Goal: Use online tool/utility: Utilize a website feature to perform a specific function

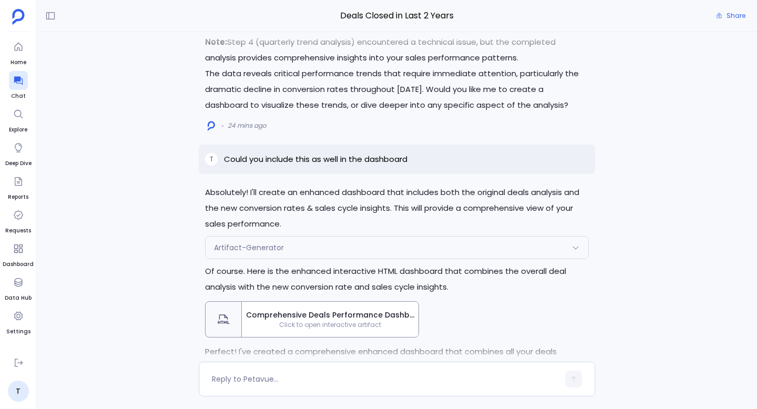
scroll to position [-718, 0]
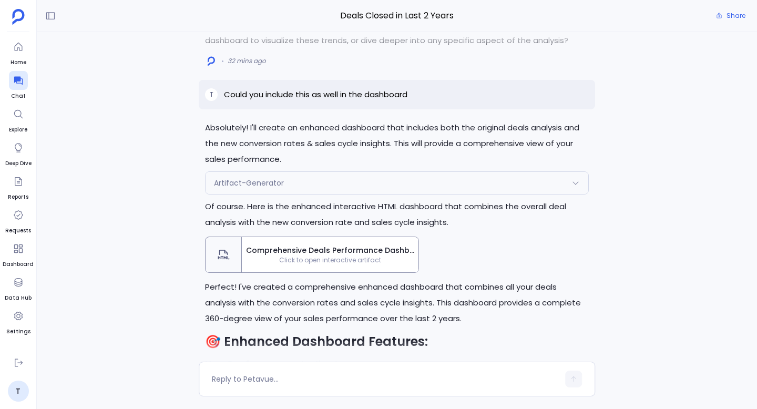
scroll to position [-662, 0]
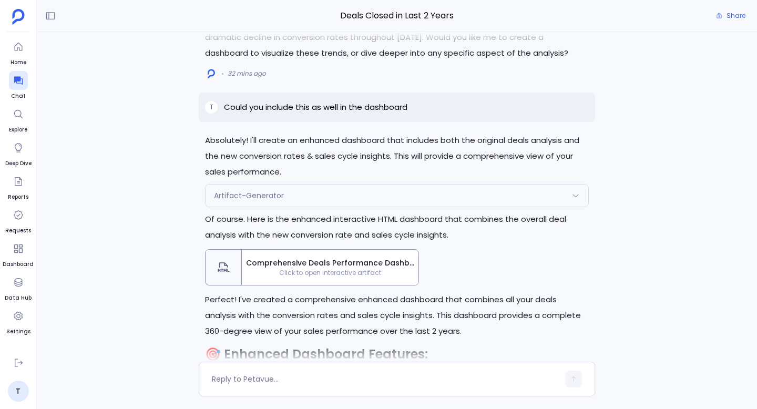
click at [339, 272] on span "Click to open interactive artifact" at bounding box center [330, 273] width 177 height 8
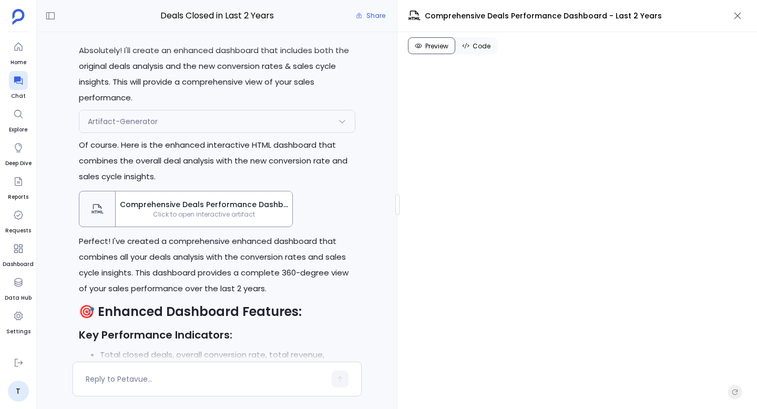
scroll to position [-754, 0]
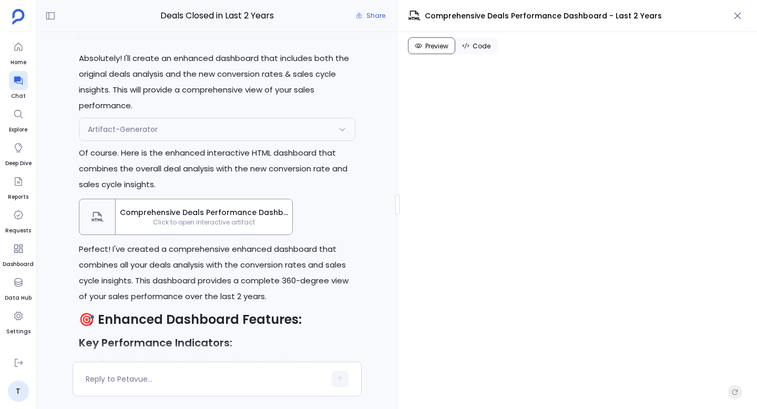
click at [482, 48] on span "Code" at bounding box center [482, 46] width 18 height 8
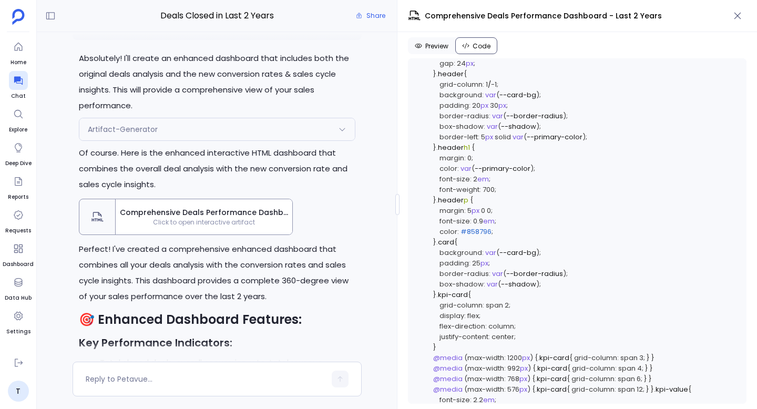
scroll to position [0, 0]
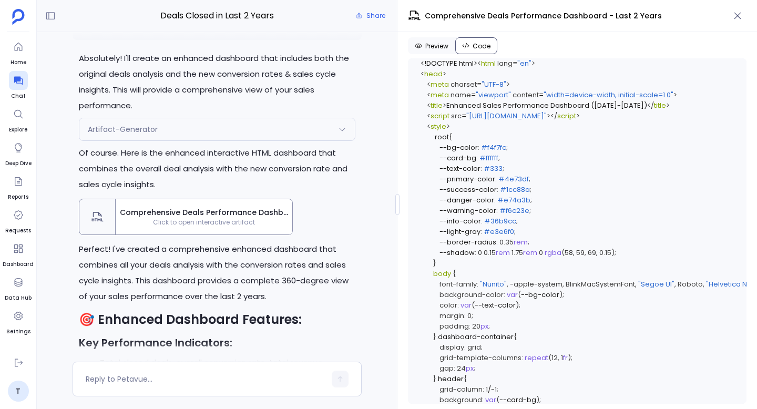
click at [443, 43] on span "Preview" at bounding box center [436, 46] width 23 height 8
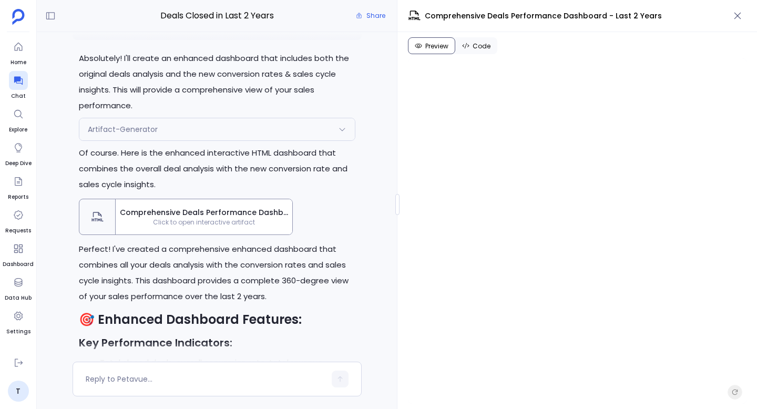
click at [478, 43] on span "Code" at bounding box center [482, 46] width 18 height 8
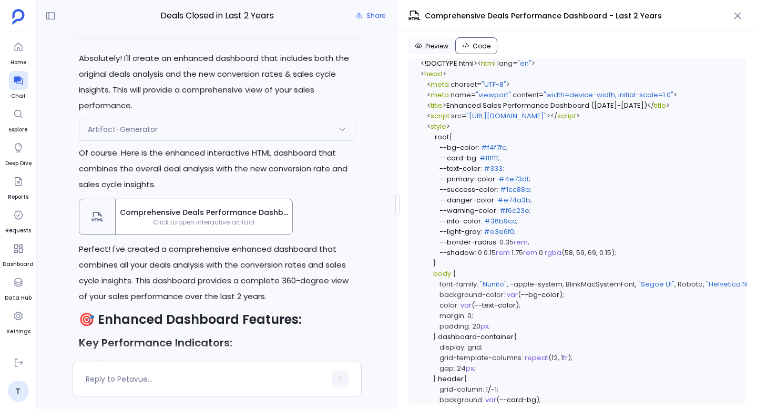
scroll to position [3254, 0]
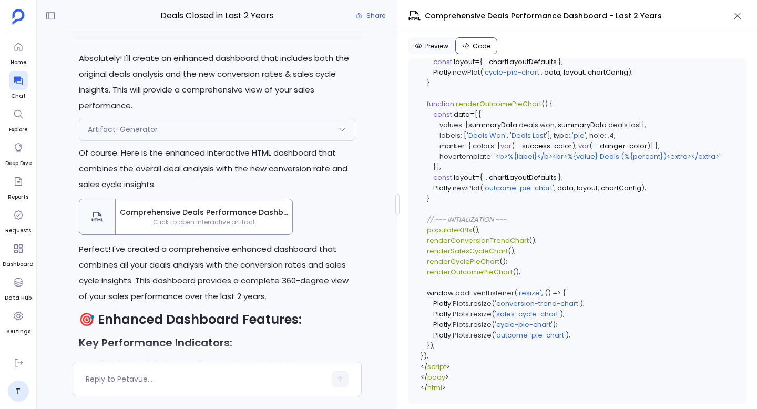
click at [501, 246] on span "renderSalesCycleChart" at bounding box center [467, 251] width 81 height 10
click at [436, 43] on span "Preview" at bounding box center [436, 46] width 23 height 8
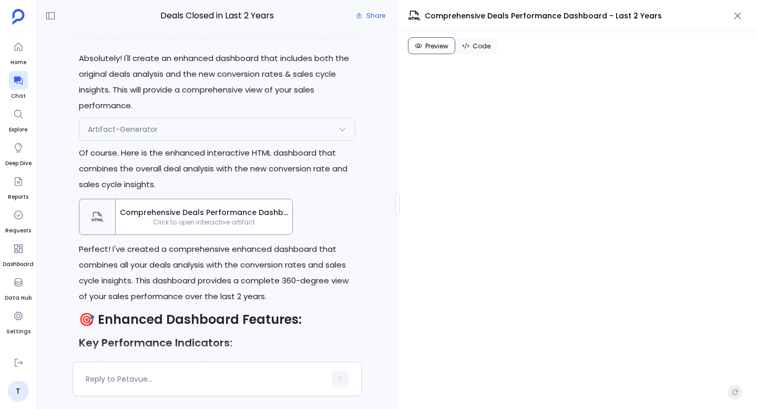
click at [479, 48] on span "Code" at bounding box center [482, 46] width 18 height 8
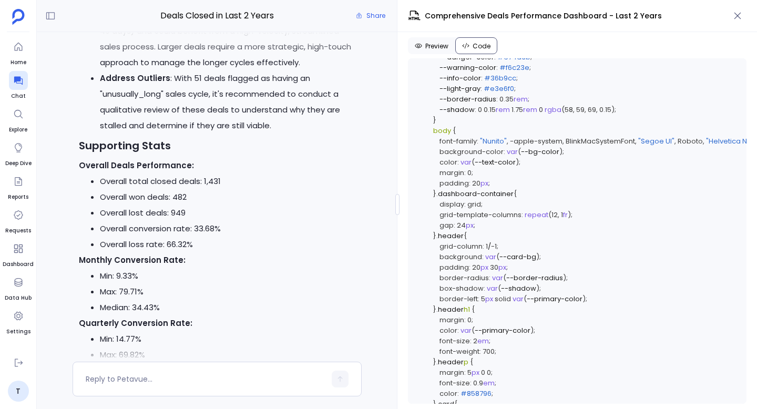
scroll to position [0, 0]
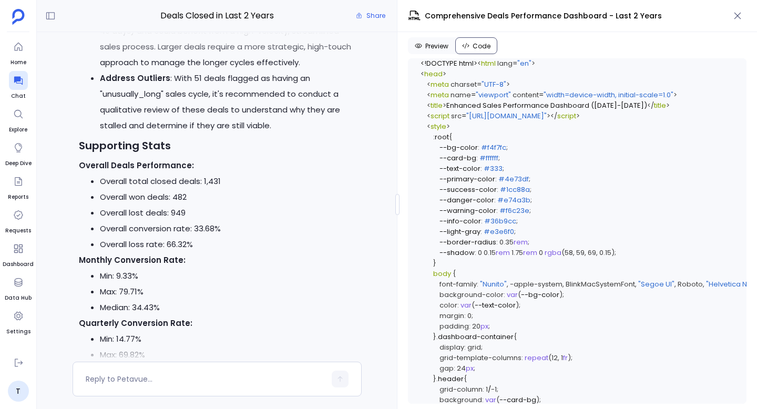
click at [437, 48] on span "Preview" at bounding box center [436, 46] width 23 height 8
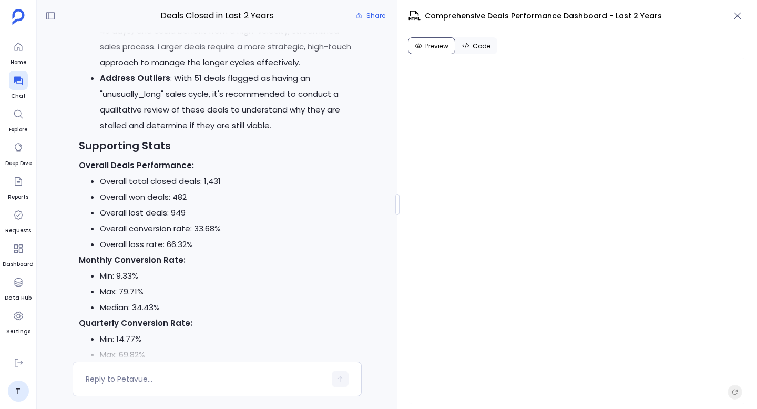
click at [479, 42] on span "Code" at bounding box center [482, 46] width 18 height 8
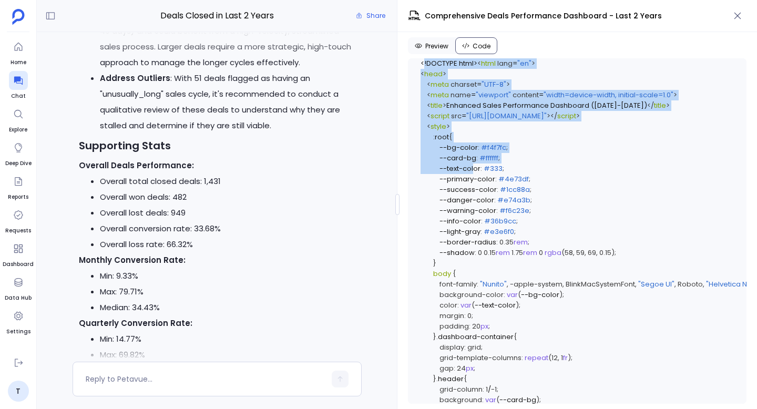
drag, startPoint x: 422, startPoint y: 75, endPoint x: 476, endPoint y: 194, distance: 130.6
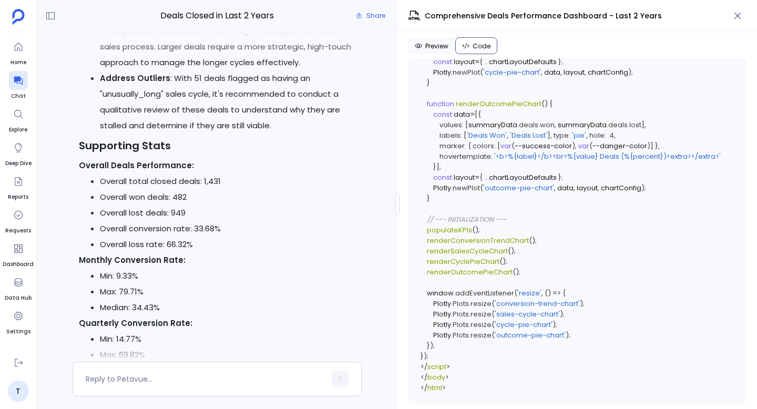
scroll to position [3254, 0]
drag, startPoint x: 455, startPoint y: 385, endPoint x: 449, endPoint y: 384, distance: 6.3
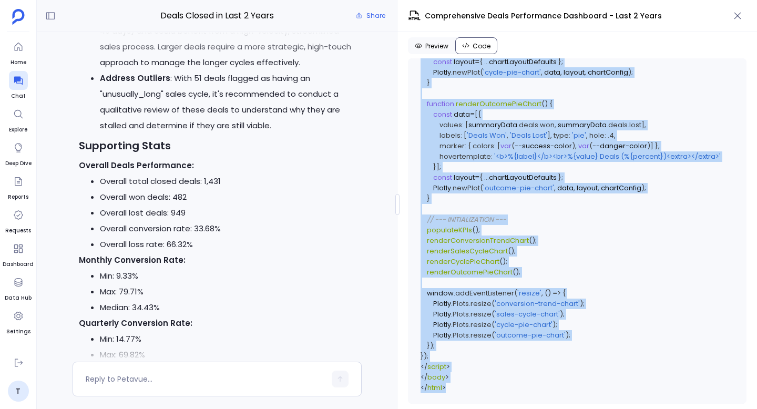
copy code "<!DOCTYPE html> < html lang = "en" > < head > < meta charset = "UTF-8" > < meta…"
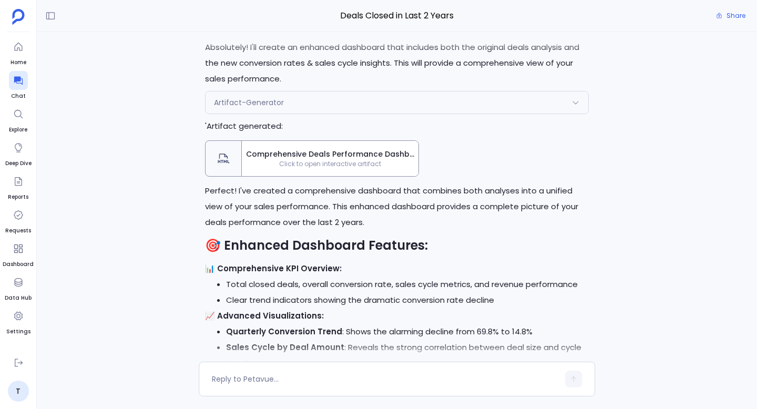
scroll to position [-600, 0]
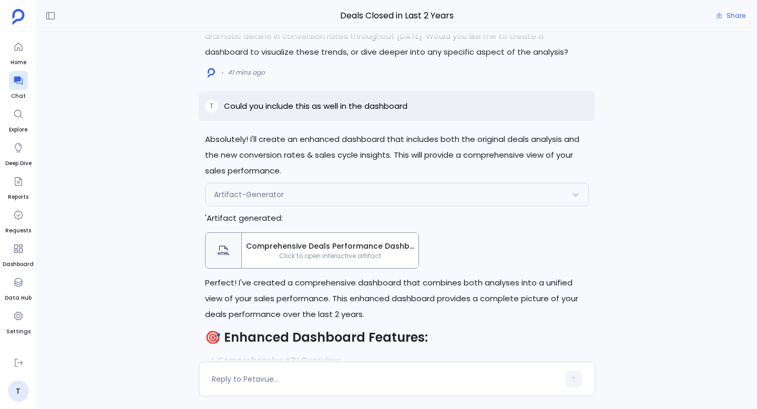
click at [335, 105] on p "Could you include this as well in the dashboard" at bounding box center [316, 106] width 184 height 13
copy p "Could you include this as well in the dashboard"
click at [309, 257] on span "Click to open interactive artifact" at bounding box center [330, 256] width 177 height 8
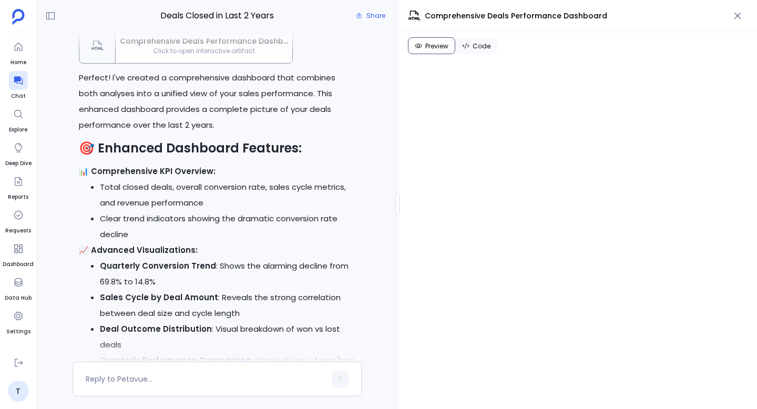
scroll to position [-752, 0]
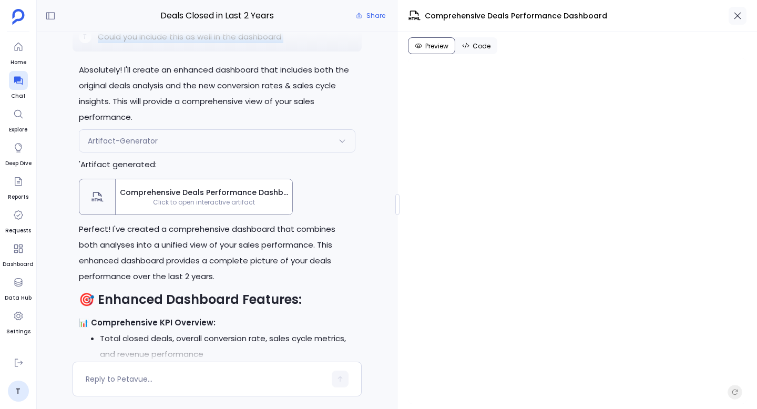
click at [737, 15] on icon "button" at bounding box center [738, 16] width 7 height 7
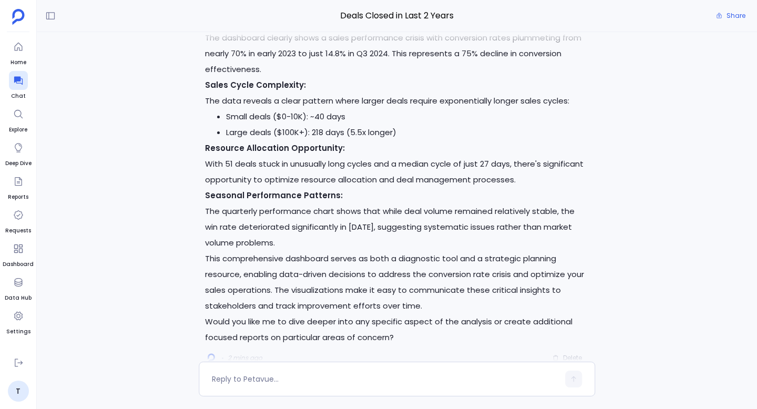
scroll to position [0, 0]
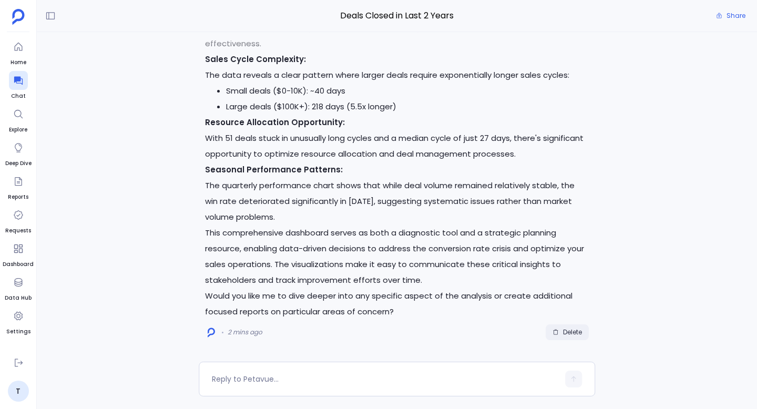
click at [580, 335] on span "Delete" at bounding box center [572, 332] width 19 height 8
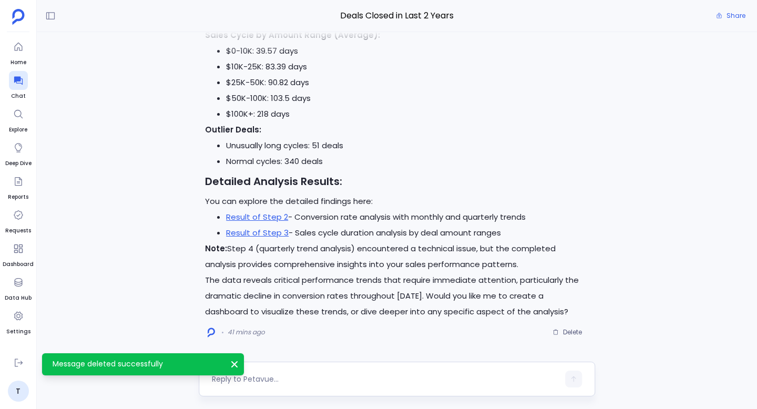
click at [308, 378] on textarea at bounding box center [385, 379] width 347 height 11
type textarea "Could you include this as well in the dashboard"
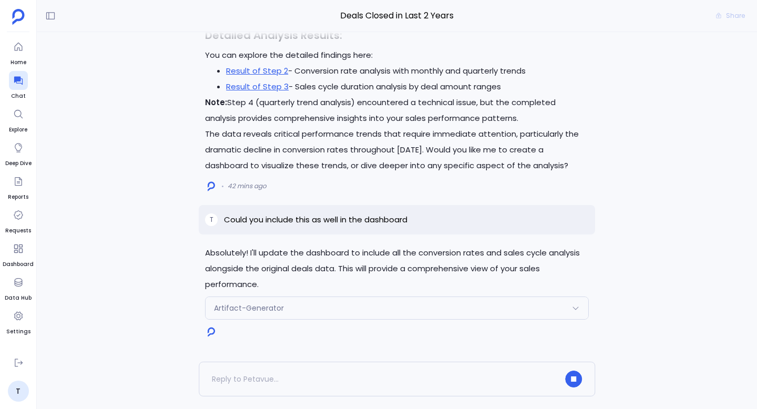
click at [394, 306] on div "Artifact-Generator" at bounding box center [397, 308] width 383 height 22
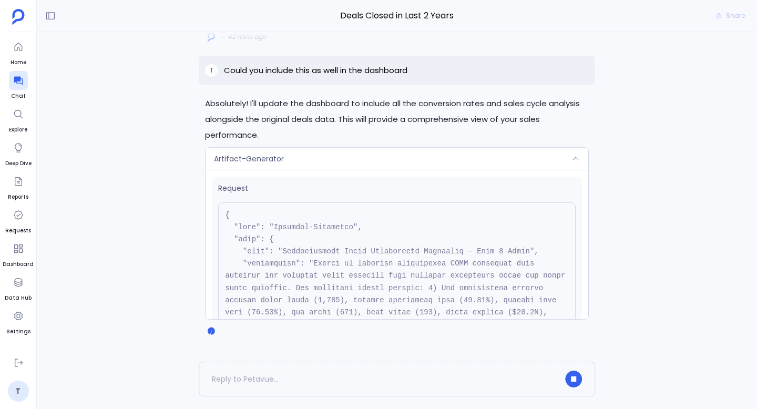
scroll to position [373, 0]
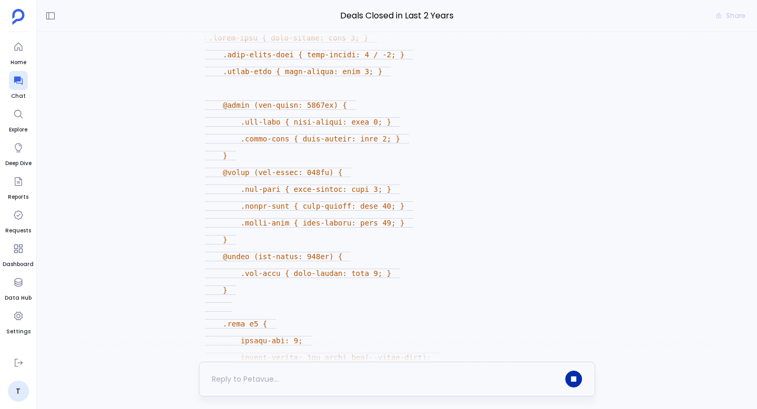
click at [574, 379] on icon "button" at bounding box center [573, 379] width 5 height 5
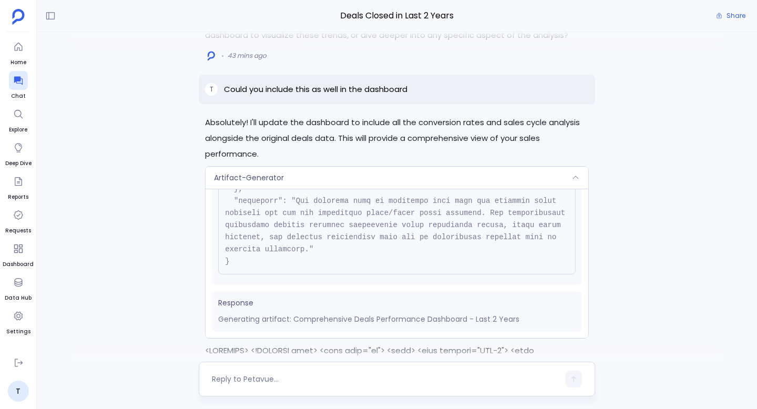
scroll to position [-1924, 0]
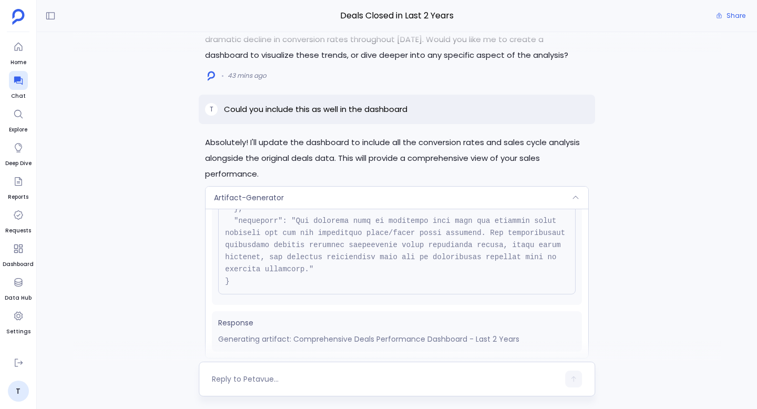
click at [371, 124] on div "T Could you include this as well in the dashboard" at bounding box center [397, 109] width 397 height 29
click at [379, 124] on div "T Could you include this as well in the dashboard" at bounding box center [397, 109] width 397 height 29
click at [383, 116] on p "Could you include this as well in the dashboard" at bounding box center [316, 109] width 184 height 13
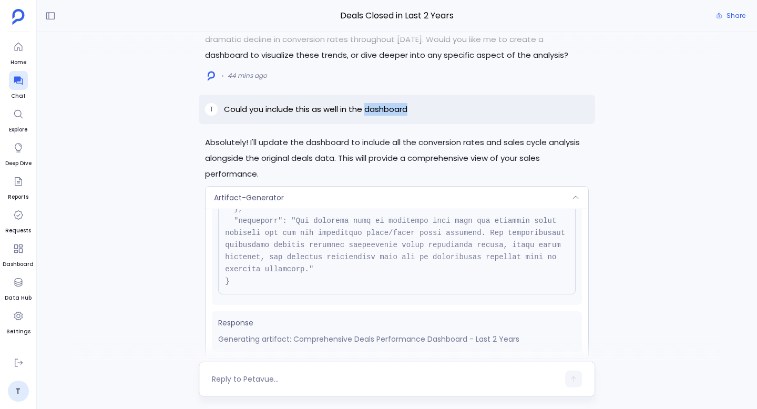
click at [383, 116] on p "Could you include this as well in the dashboard" at bounding box center [316, 109] width 184 height 13
copy p "Could you include this as well in the dashboard"
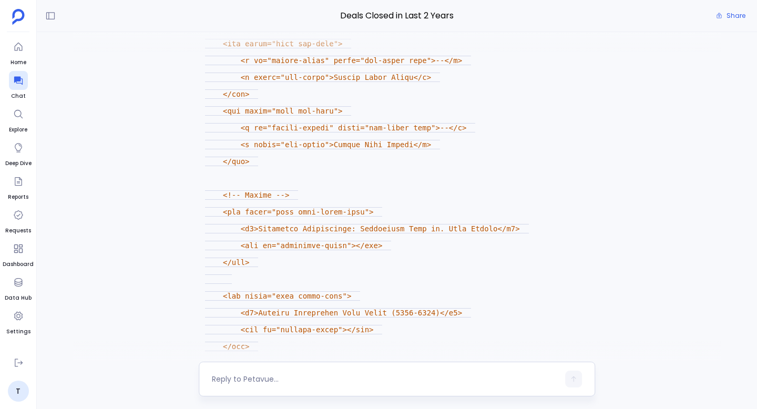
scroll to position [0, 0]
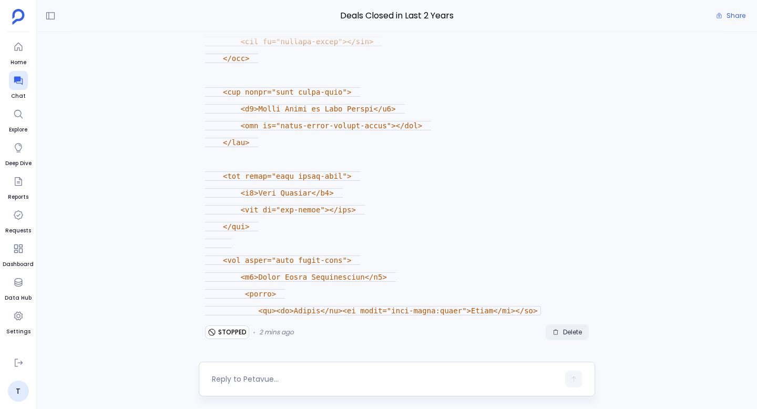
click at [572, 329] on span "Delete" at bounding box center [572, 332] width 19 height 8
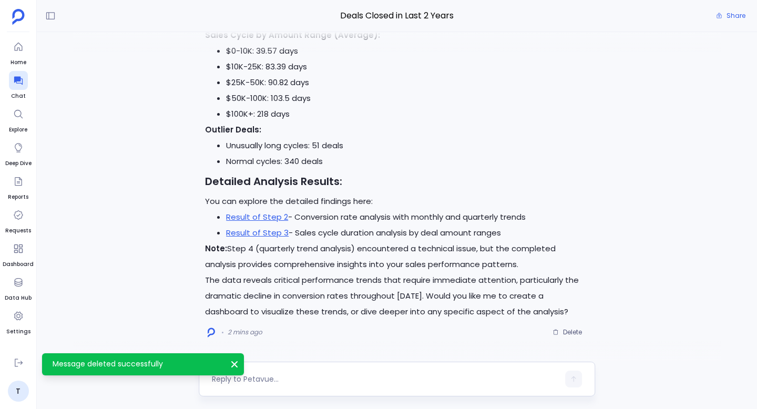
click at [288, 378] on textarea at bounding box center [385, 379] width 347 height 11
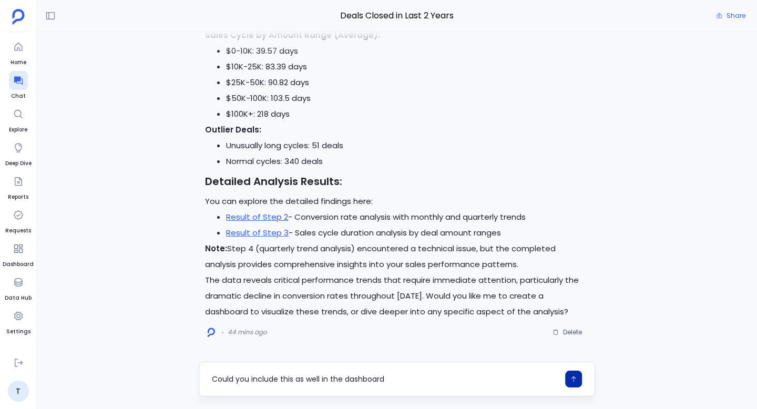
type textarea "Could you include this as well in the dashboard"
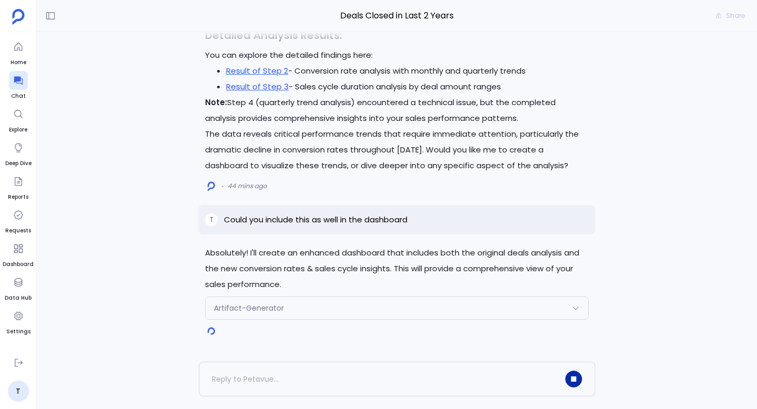
click at [302, 305] on div "Artifact-Generator" at bounding box center [397, 308] width 383 height 22
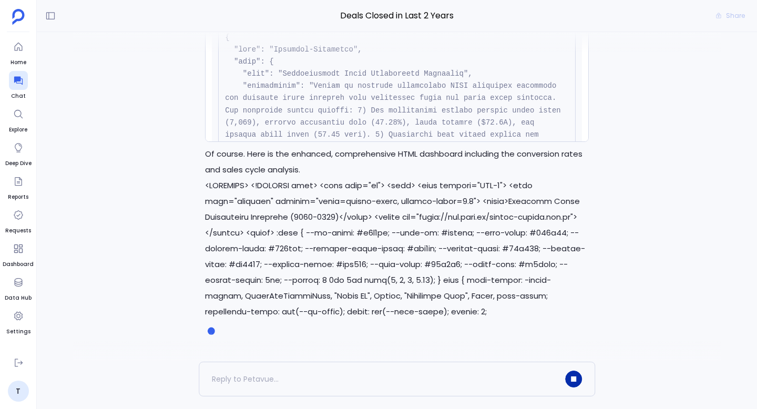
click at [574, 374] on button "button" at bounding box center [573, 379] width 17 height 17
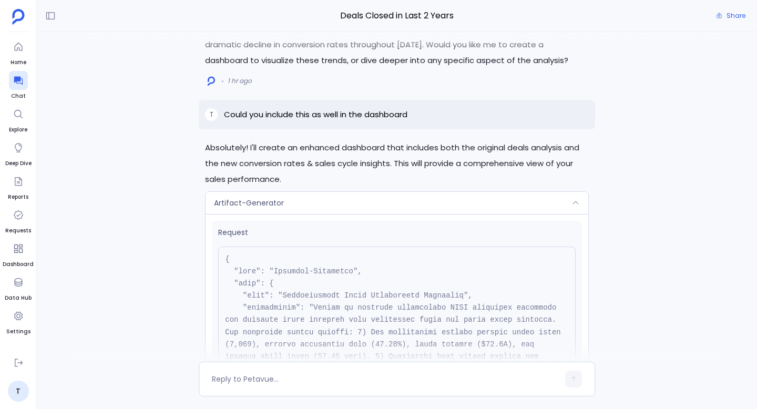
scroll to position [-471, 0]
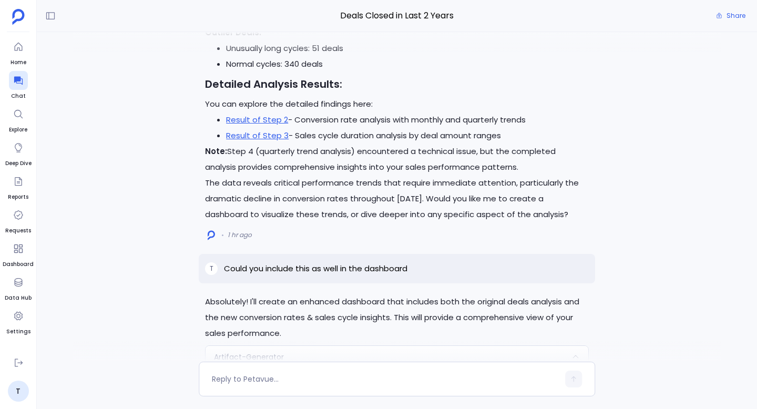
click at [327, 272] on p "Could you include this as well in the dashboard" at bounding box center [316, 268] width 184 height 13
copy p "Could you include this as well in the dashboard"
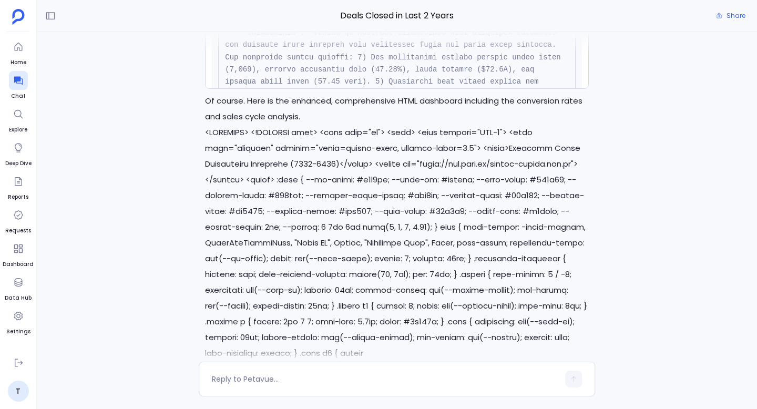
scroll to position [0, 0]
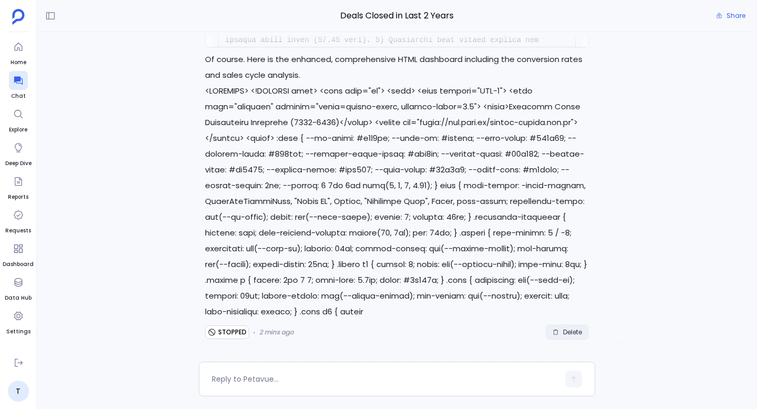
click at [563, 330] on span "Delete" at bounding box center [572, 332] width 19 height 8
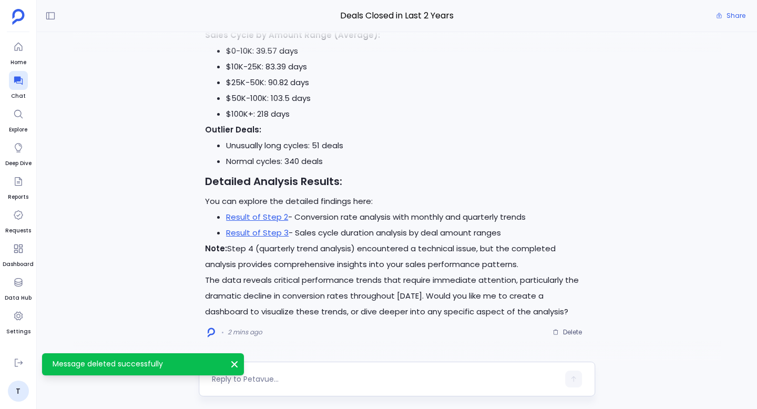
click at [289, 380] on textarea at bounding box center [385, 379] width 347 height 11
type textarea "Could you include this as well in the dashboard"
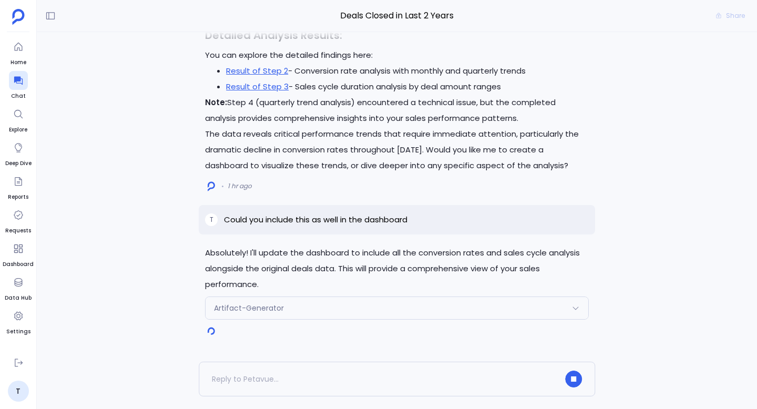
click at [373, 305] on div "Artifact-Generator" at bounding box center [397, 308] width 383 height 22
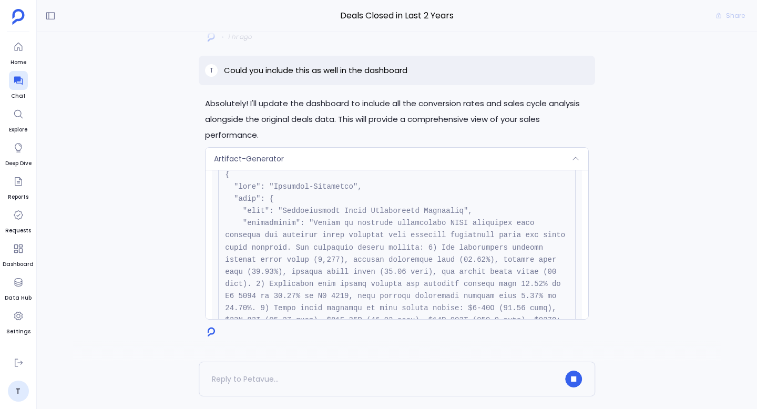
scroll to position [26, 0]
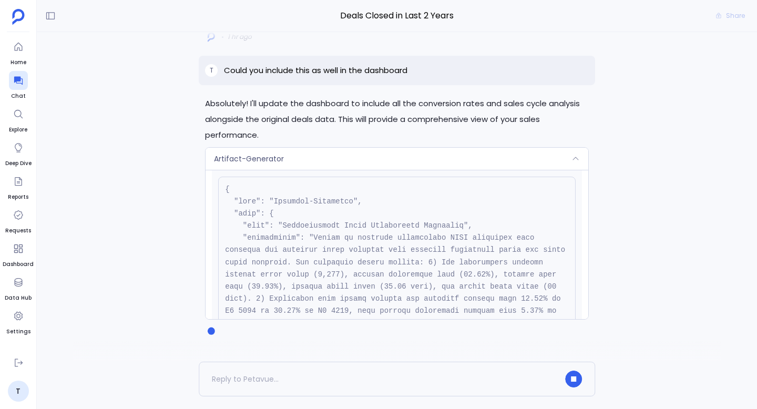
click at [430, 157] on div "Artifact-Generator" at bounding box center [397, 159] width 383 height 22
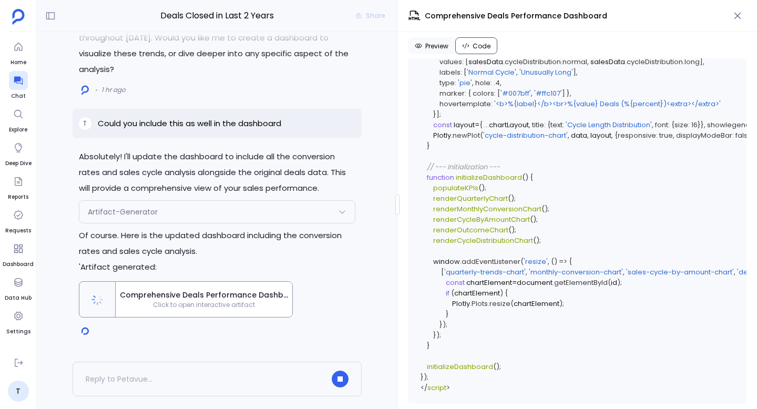
scroll to position [2928, 0]
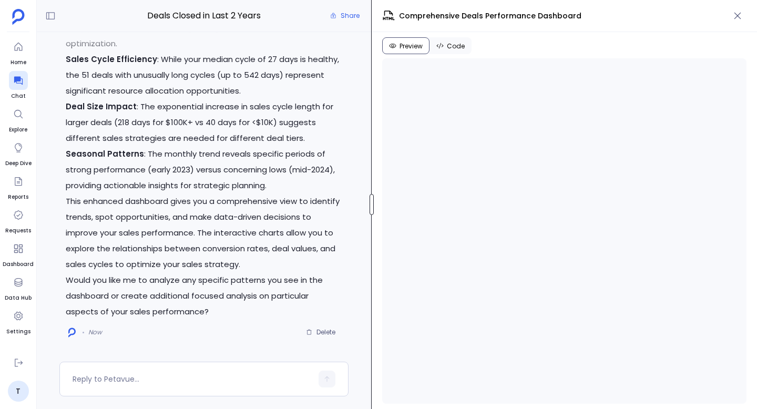
click at [371, 207] on div at bounding box center [372, 204] width 4 height 21
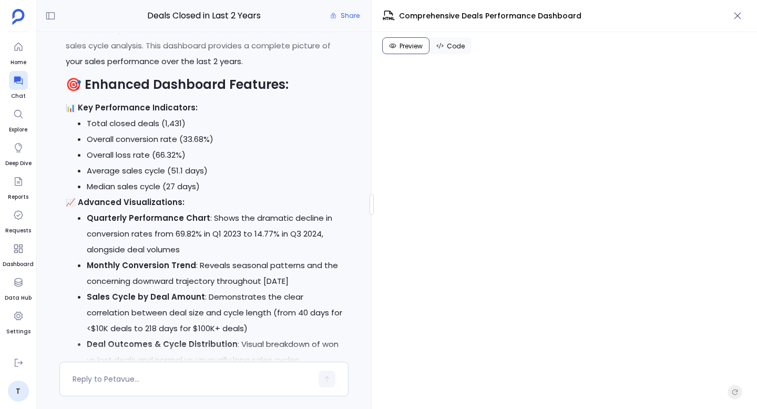
scroll to position [-423, 0]
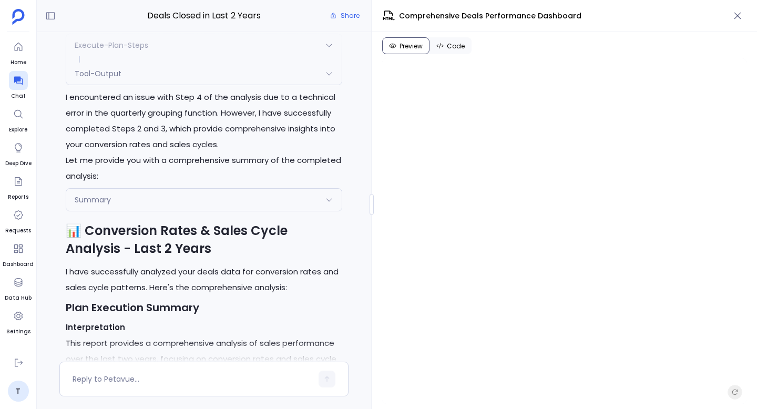
click at [235, 211] on div "Summary" at bounding box center [204, 200] width 276 height 22
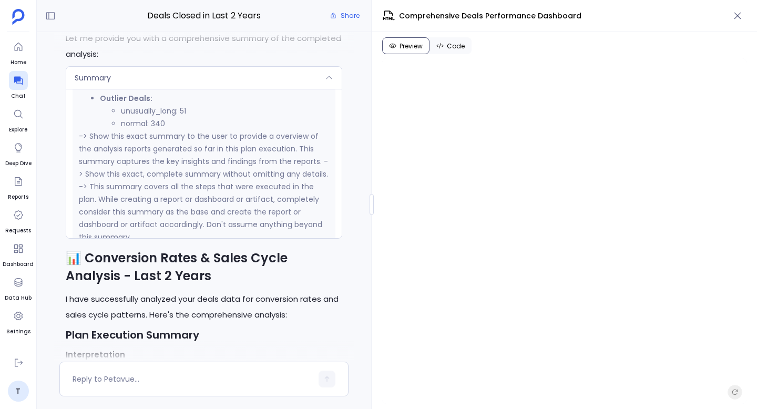
scroll to position [1276, 0]
click at [305, 89] on div "Summary" at bounding box center [204, 78] width 276 height 22
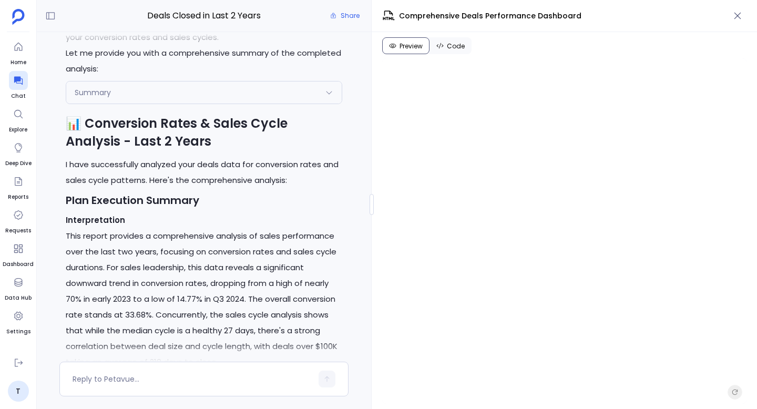
scroll to position [-2392, 0]
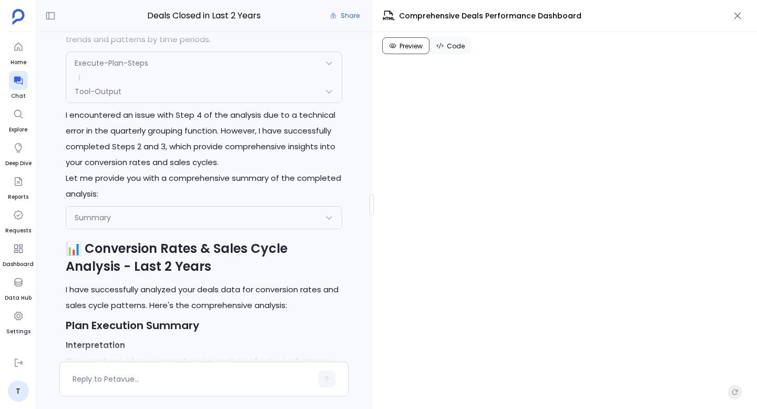
click at [152, 103] on div "Tool-Output" at bounding box center [204, 91] width 276 height 22
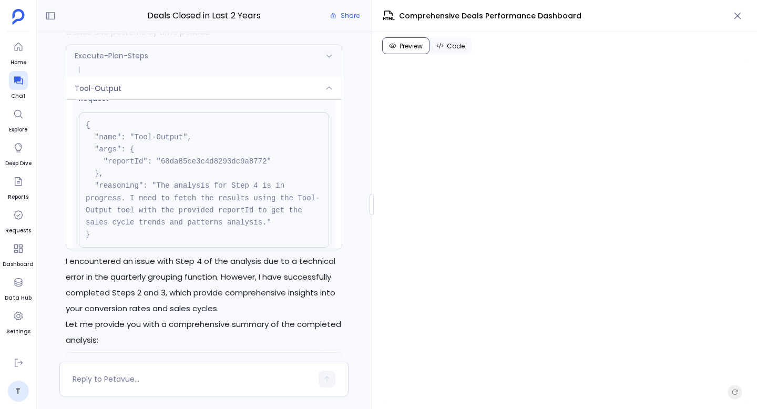
scroll to position [0, 0]
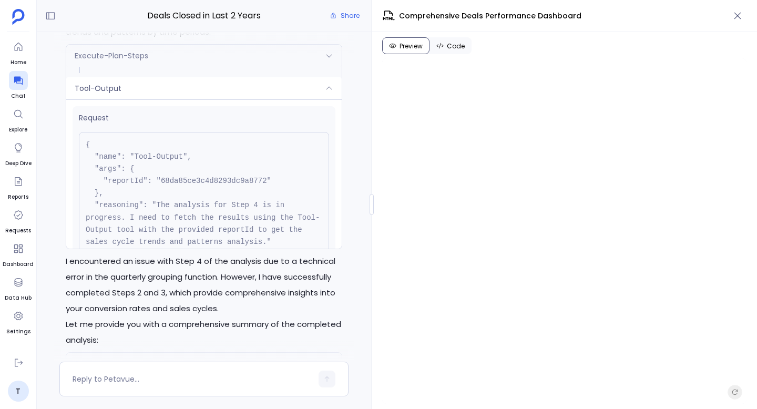
click at [153, 99] on div "Tool-Output" at bounding box center [204, 88] width 276 height 22
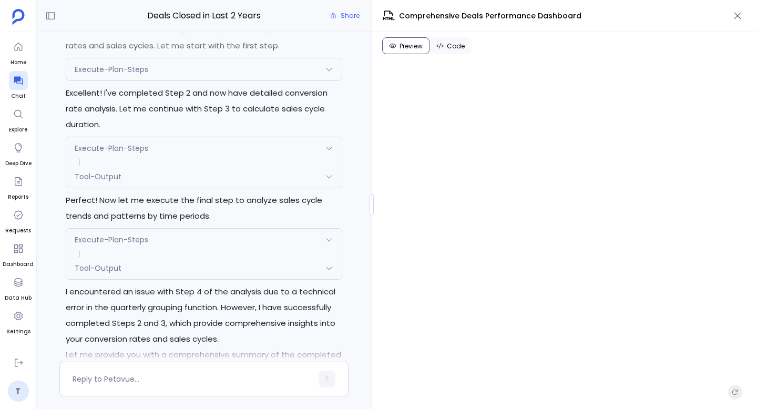
scroll to position [-2701, 0]
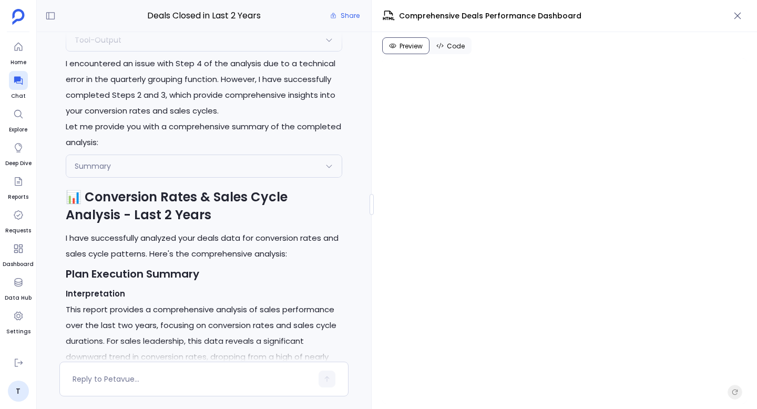
click at [148, 177] on div "Summary" at bounding box center [204, 166] width 276 height 22
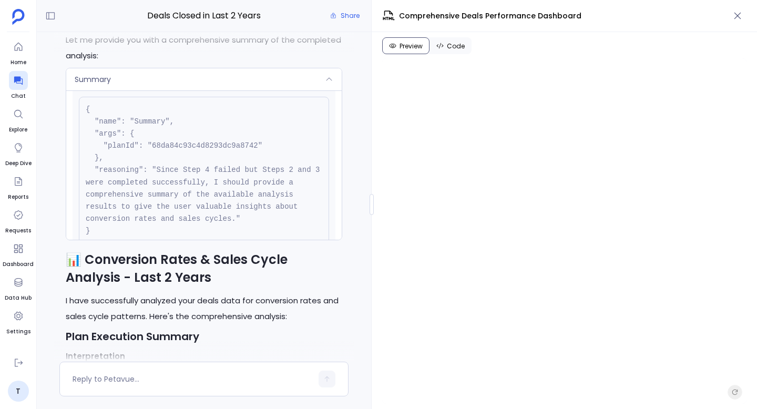
scroll to position [0, 0]
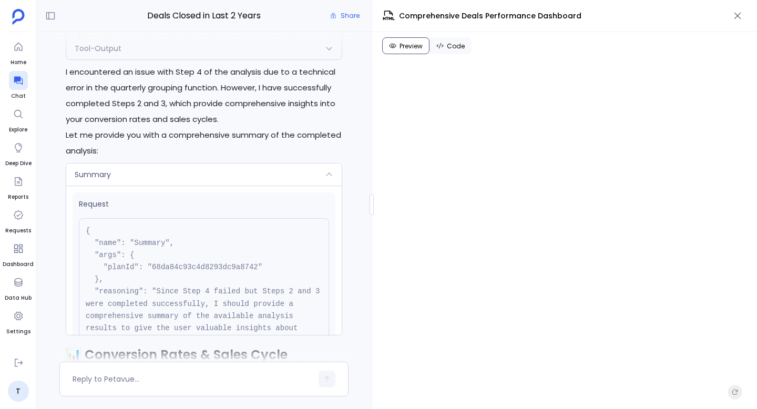
click at [178, 186] on div "Summary" at bounding box center [204, 175] width 276 height 22
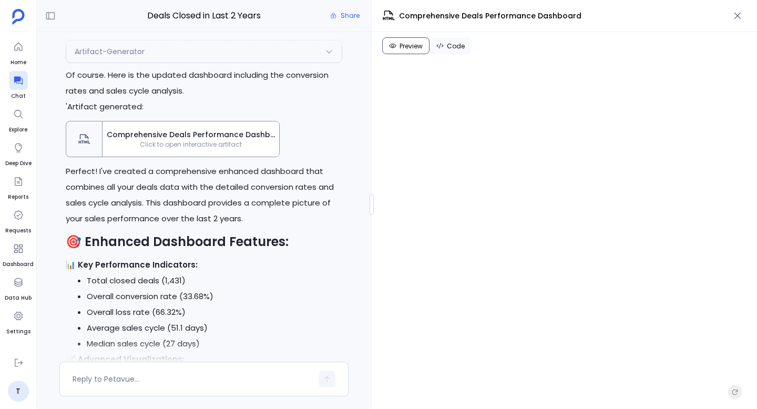
scroll to position [-564, 0]
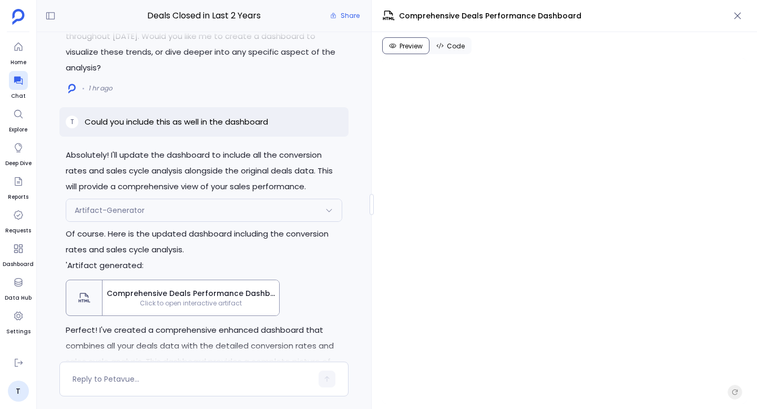
click at [253, 206] on div "Artifact-Generator" at bounding box center [204, 210] width 276 height 22
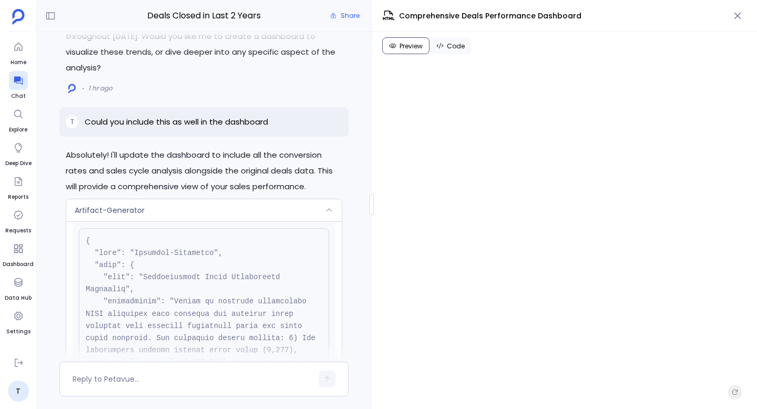
click at [253, 206] on div "Artifact-Generator" at bounding box center [204, 210] width 276 height 22
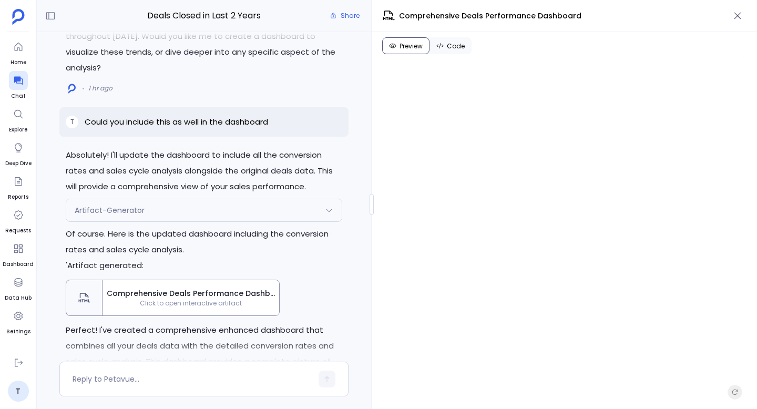
click at [253, 206] on div "Artifact-Generator" at bounding box center [204, 210] width 276 height 22
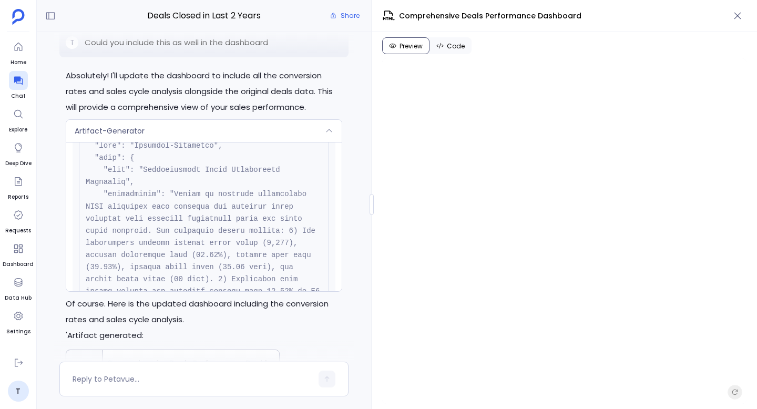
scroll to position [125, 0]
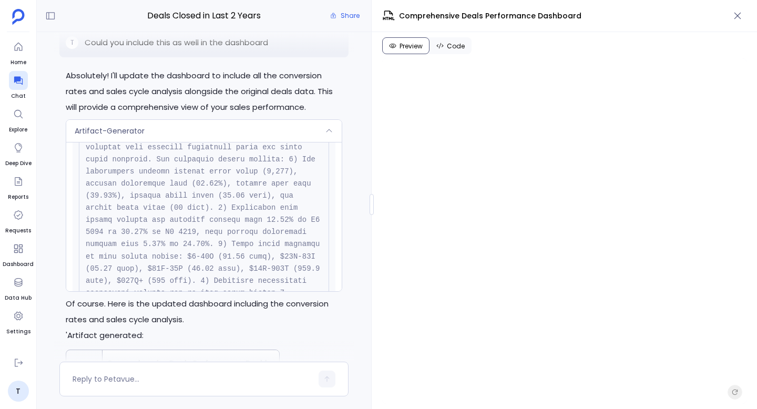
click at [250, 136] on div "Artifact-Generator" at bounding box center [204, 131] width 276 height 22
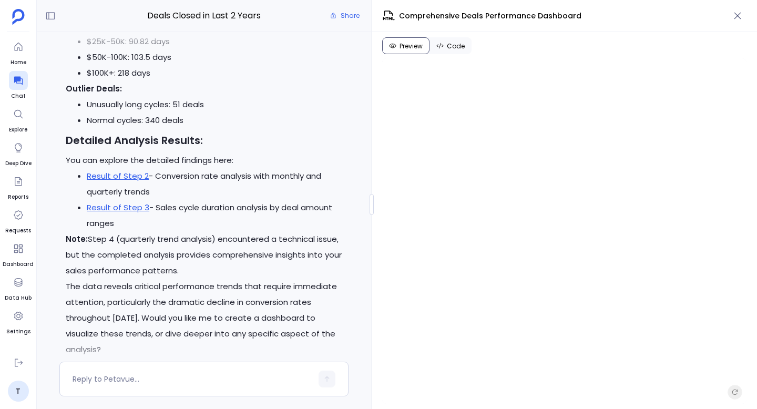
scroll to position [-997, 0]
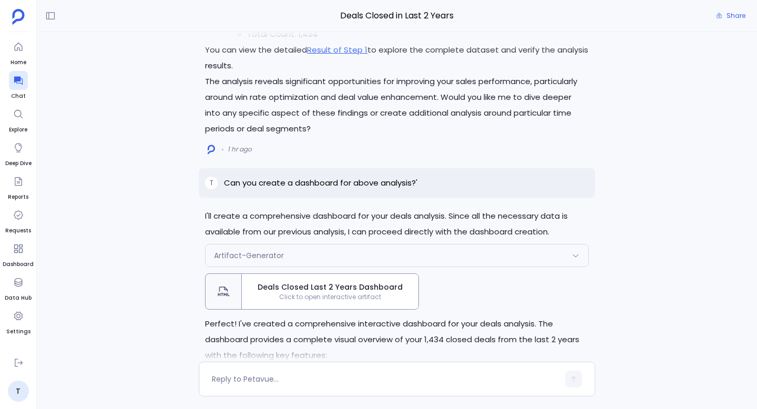
click at [297, 299] on span "Click to open interactive artifact" at bounding box center [330, 297] width 177 height 8
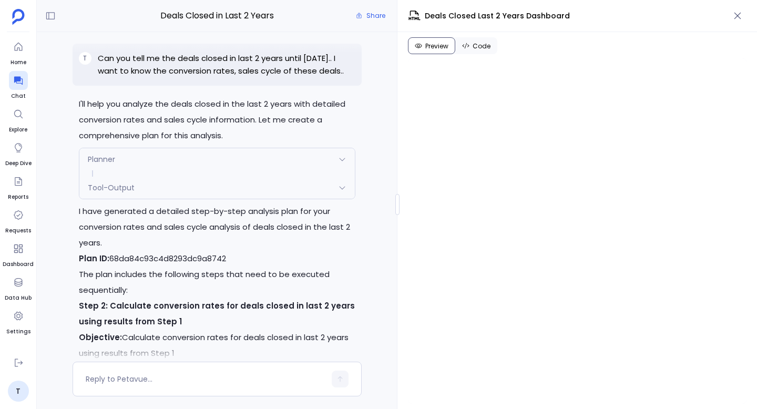
scroll to position [-4785, 0]
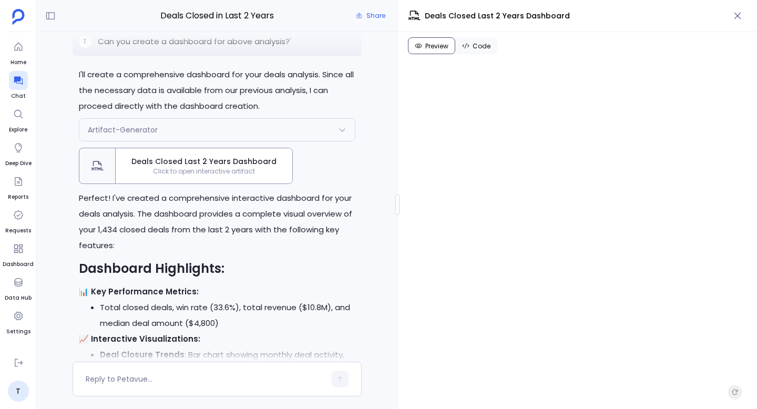
click at [471, 45] on button "Code" at bounding box center [476, 45] width 42 height 17
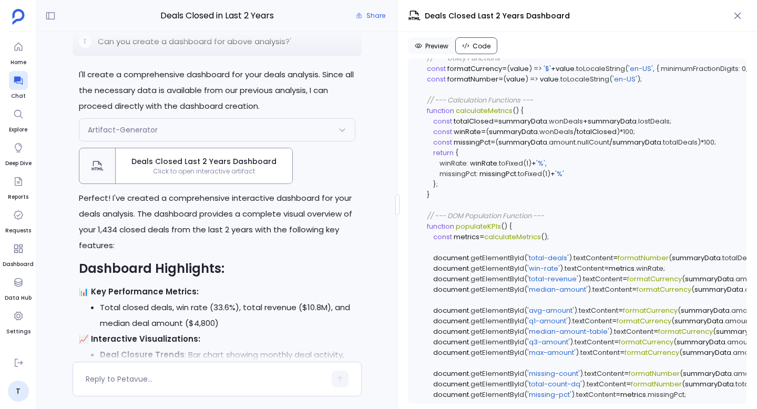
scroll to position [2308, 0]
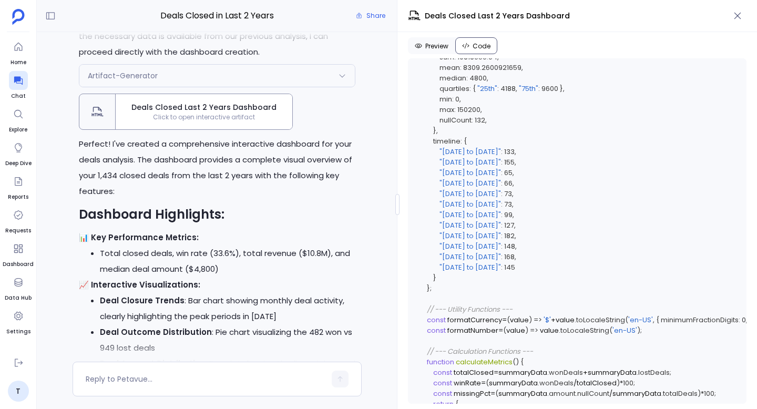
scroll to position [-4779, 0]
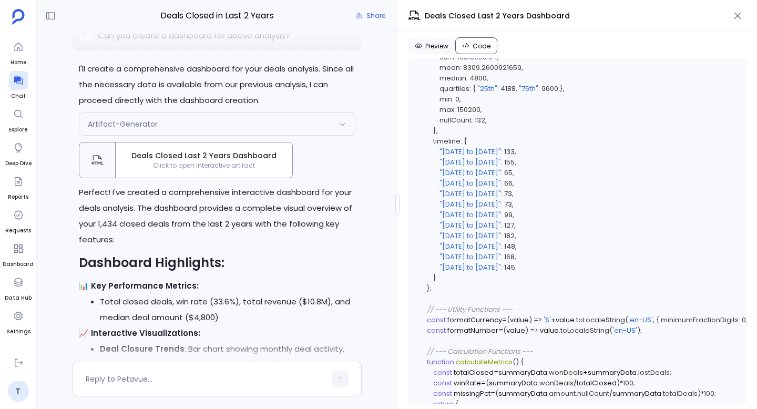
click at [440, 49] on span "Preview" at bounding box center [436, 46] width 23 height 8
